Goal: Task Accomplishment & Management: Manage account settings

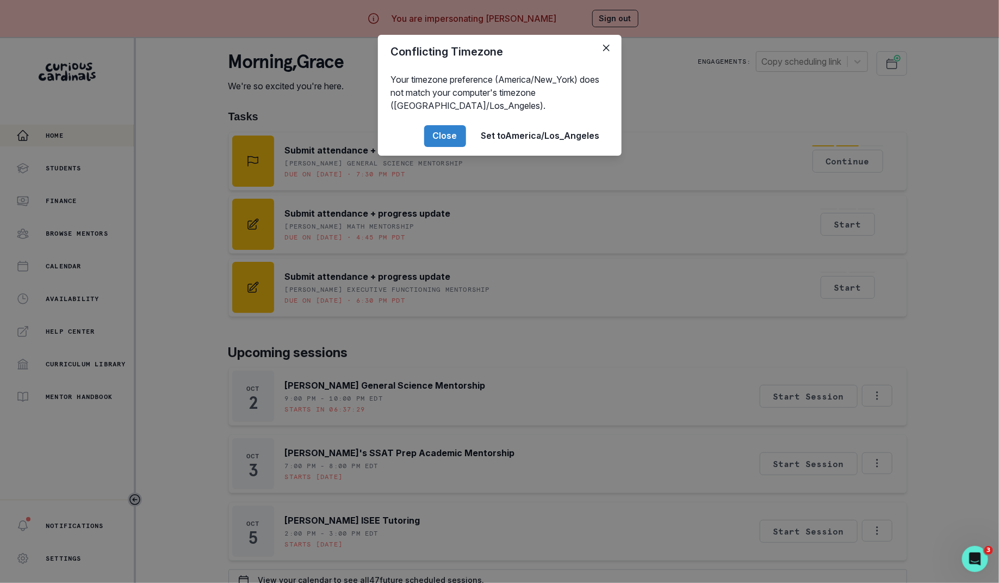
click at [413, 128] on footer "Close Set to [GEOGRAPHIC_DATA]/Los_Angeles" at bounding box center [500, 135] width 244 height 39
click at [422, 138] on footer "Close Set to [GEOGRAPHIC_DATA]/Los_Angeles" at bounding box center [500, 135] width 244 height 39
click at [417, 146] on footer "Close Set to [GEOGRAPHIC_DATA]/Los_Angeles" at bounding box center [500, 135] width 244 height 39
click at [438, 131] on button "Close" at bounding box center [445, 136] width 42 height 22
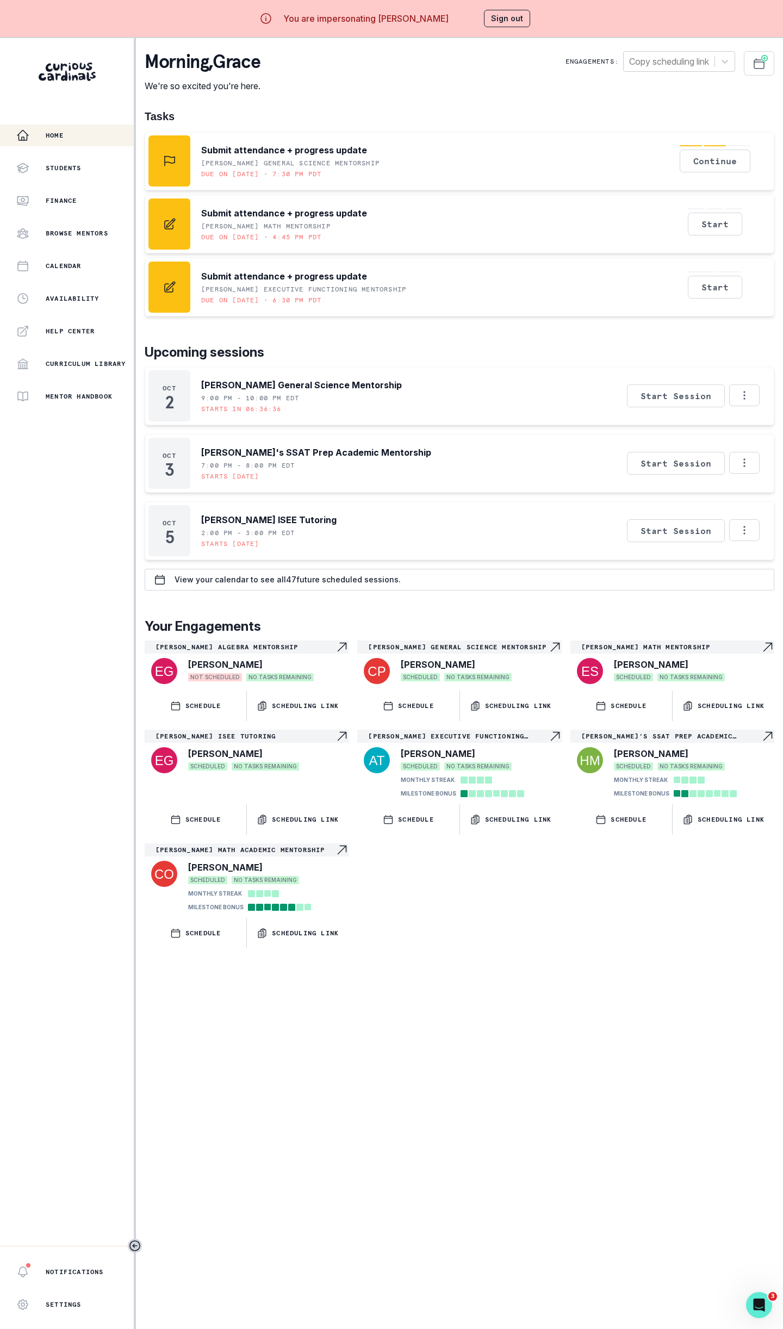
click at [503, 24] on button "Sign out" at bounding box center [507, 18] width 46 height 17
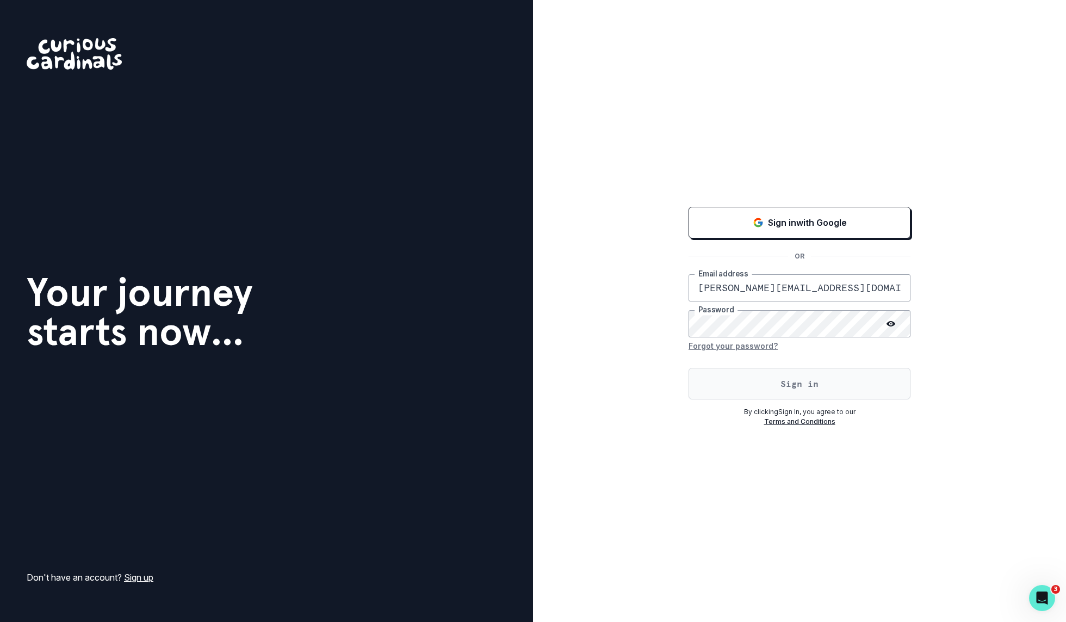
click at [737, 386] on button "Sign in" at bounding box center [800, 384] width 222 height 32
